Goal: Manage account settings

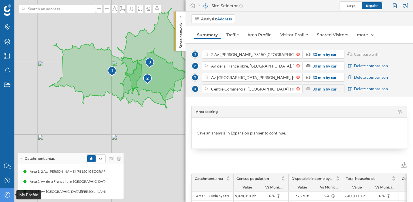
click at [2, 196] on div "My Profile" at bounding box center [7, 195] width 14 height 14
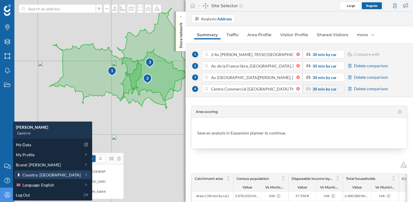
click at [37, 175] on span "Country: [GEOGRAPHIC_DATA]" at bounding box center [51, 175] width 58 height 6
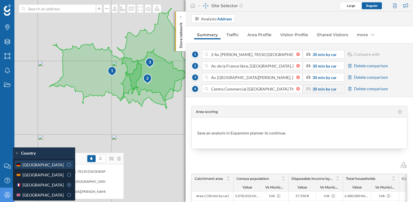
click at [66, 166] on icon at bounding box center [68, 165] width 5 height 4
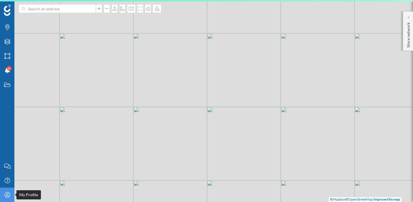
click at [6, 197] on icon at bounding box center [6, 194] width 5 height 5
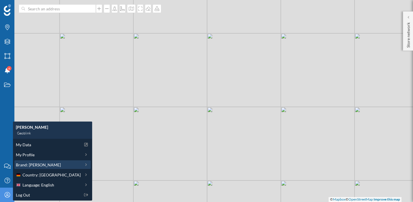
click at [38, 163] on span "Brand: [PERSON_NAME]" at bounding box center [38, 165] width 45 height 6
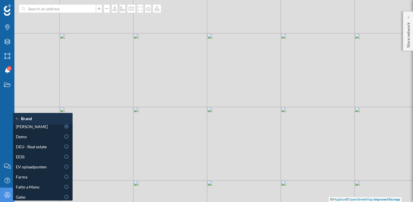
scroll to position [118, 0]
